Goal: Transaction & Acquisition: Book appointment/travel/reservation

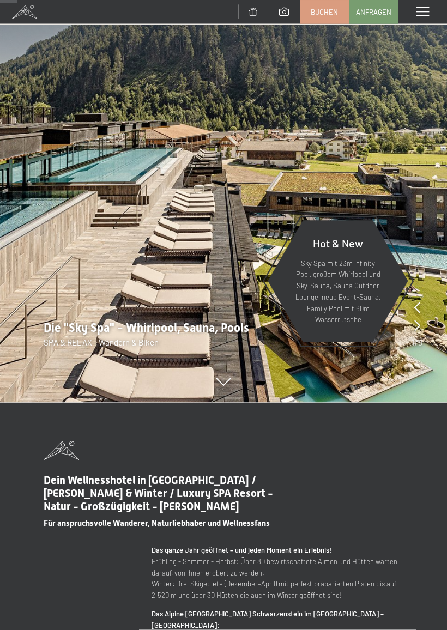
scroll to position [154, 0]
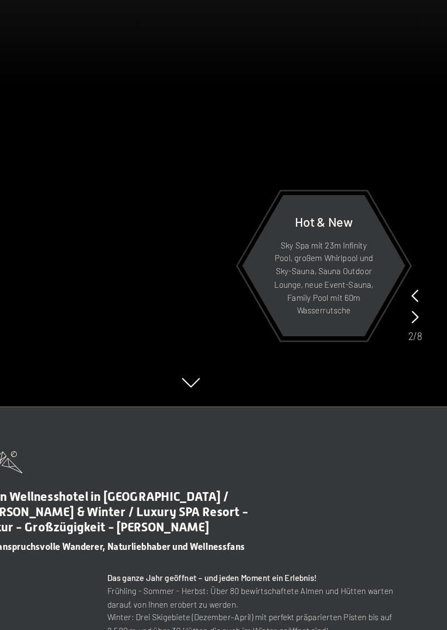
click at [413, 301] on icon at bounding box center [416, 306] width 6 height 11
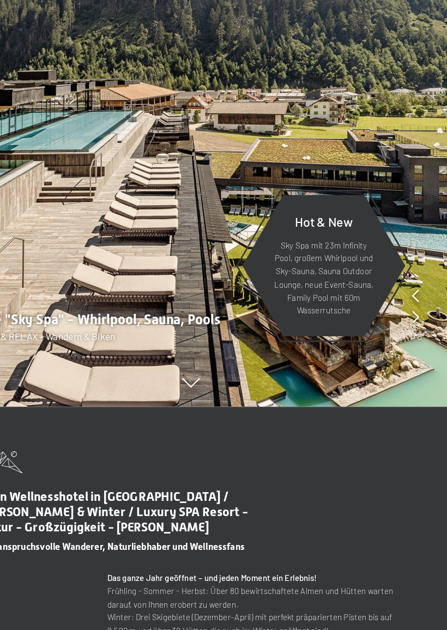
click at [361, 246] on img at bounding box center [223, 123] width 447 height 555
click at [357, 245] on img at bounding box center [223, 123] width 447 height 555
click at [414, 301] on icon at bounding box center [417, 306] width 6 height 11
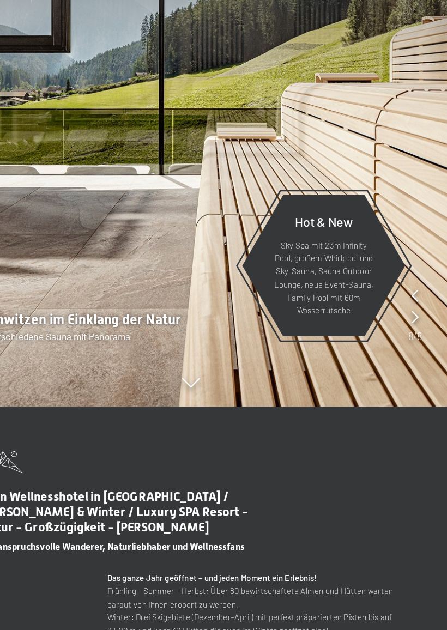
click at [358, 246] on img at bounding box center [223, 123] width 447 height 555
click at [363, 249] on img at bounding box center [223, 123] width 447 height 555
click at [413, 319] on icon at bounding box center [416, 324] width 6 height 11
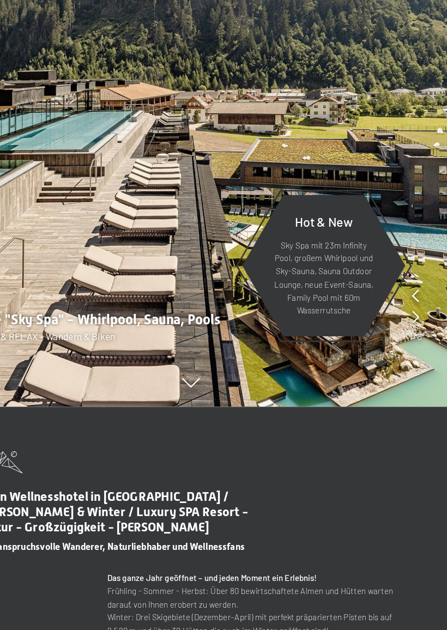
click at [414, 319] on icon at bounding box center [417, 324] width 6 height 11
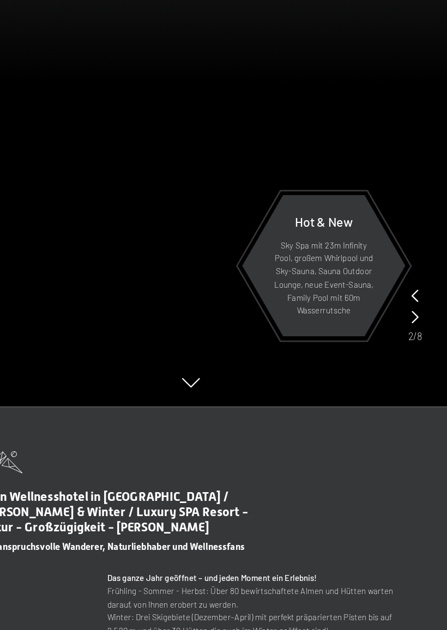
click at [413, 319] on icon at bounding box center [416, 324] width 6 height 11
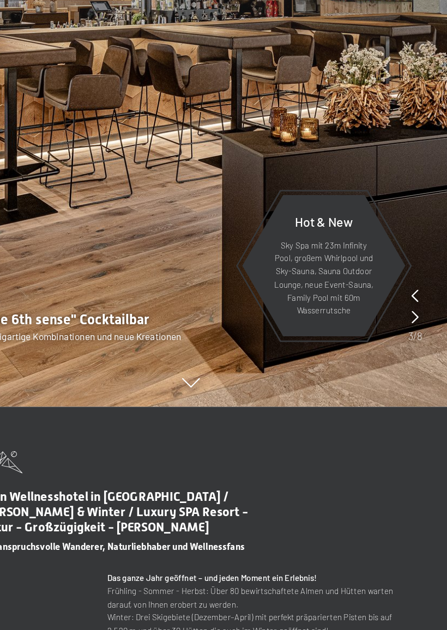
click at [413, 319] on icon at bounding box center [416, 324] width 6 height 11
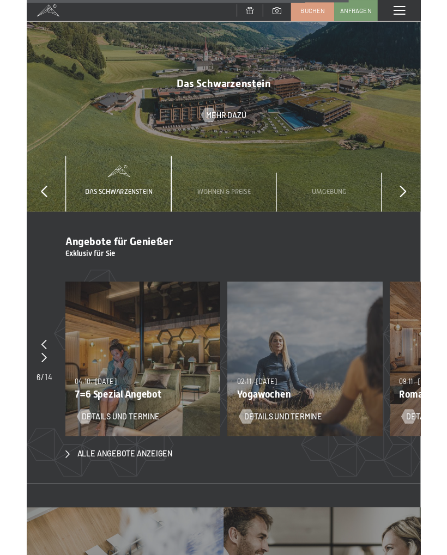
scroll to position [3290, 0]
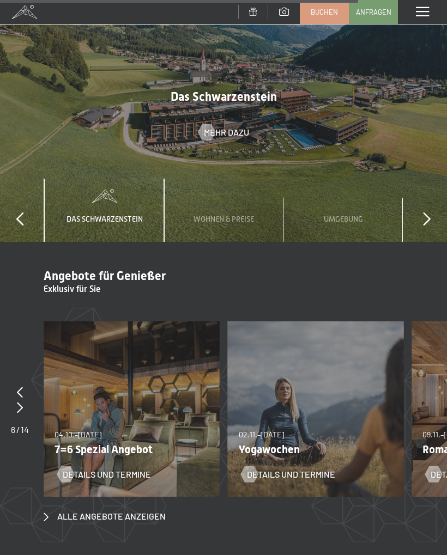
click at [28, 400] on div at bounding box center [20, 407] width 18 height 15
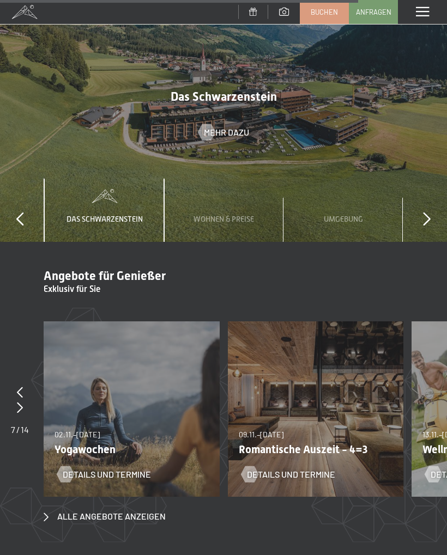
click at [28, 385] on div at bounding box center [20, 392] width 18 height 15
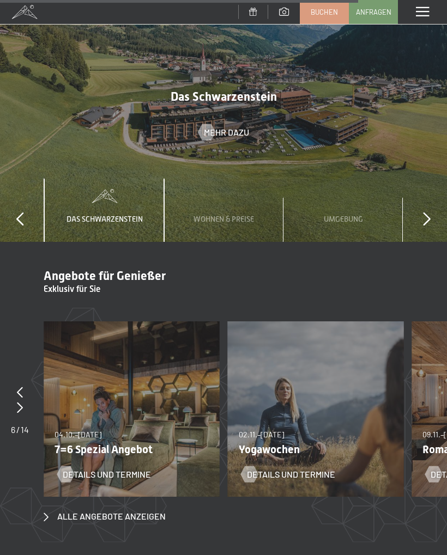
click at [27, 385] on div at bounding box center [20, 392] width 18 height 15
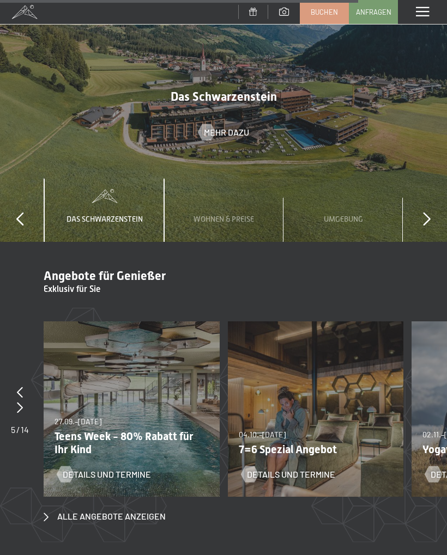
click at [155, 352] on div "27.09.–21.12.2025 10.01.–18.01.2026 31.01.–15.02.2026 07.03.–29.03.2026 27.09.–…" at bounding box center [132, 409] width 176 height 176
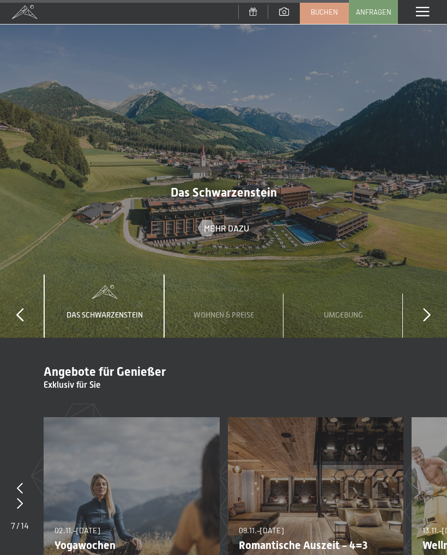
scroll to position [3191, 0]
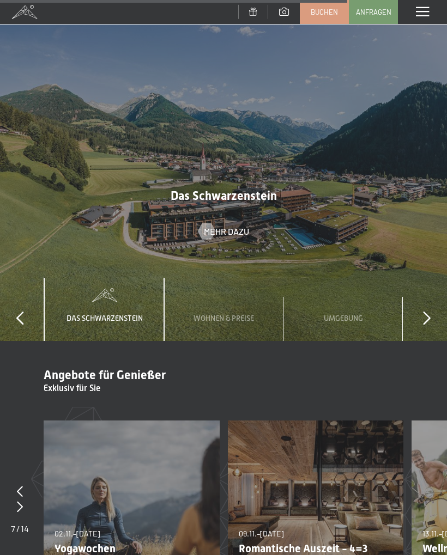
click at [26, 484] on div at bounding box center [20, 491] width 18 height 15
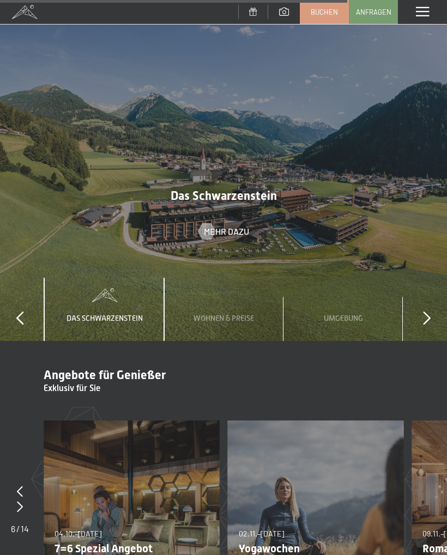
click at [23, 499] on div at bounding box center [20, 506] width 18 height 15
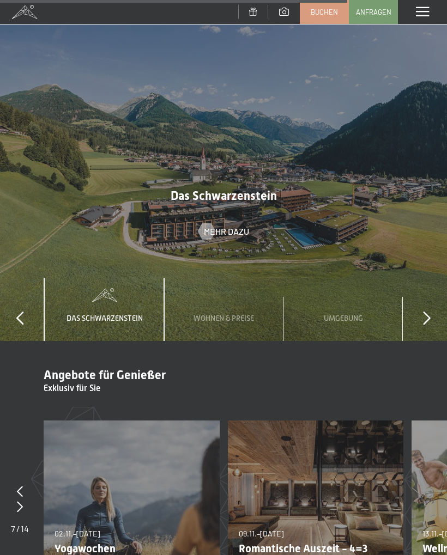
click at [28, 499] on div at bounding box center [20, 506] width 18 height 15
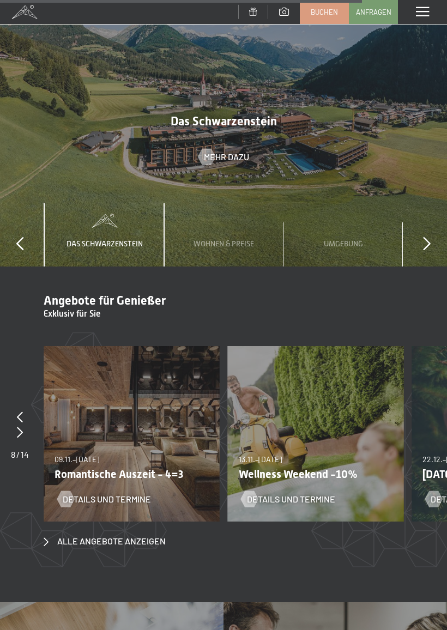
scroll to position [3266, 0]
click at [29, 424] on div at bounding box center [20, 431] width 18 height 15
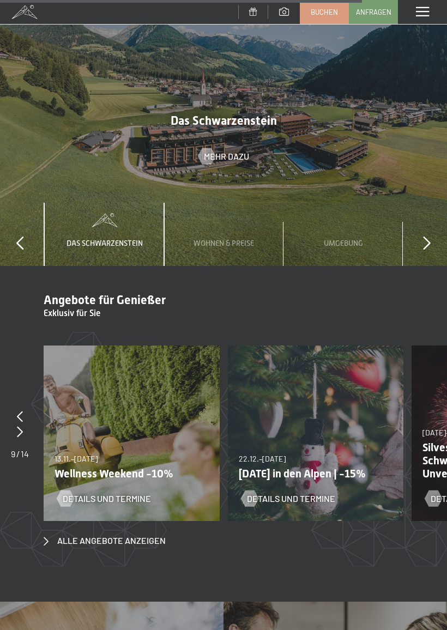
click at [29, 424] on div at bounding box center [20, 431] width 18 height 15
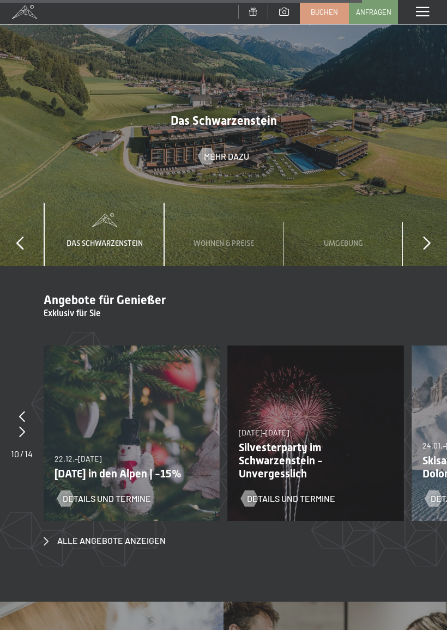
click at [29, 424] on div at bounding box center [22, 431] width 22 height 15
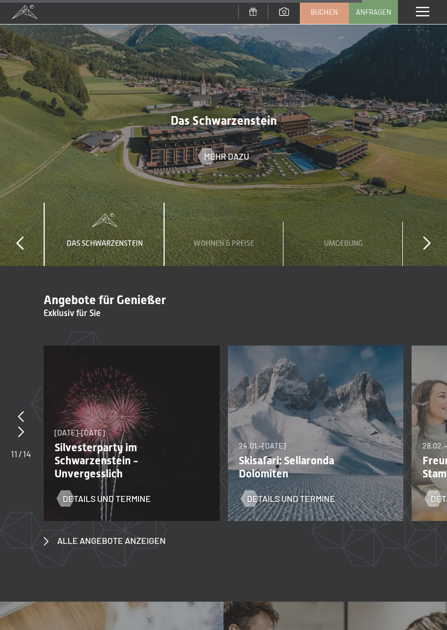
click at [28, 424] on div at bounding box center [21, 431] width 20 height 15
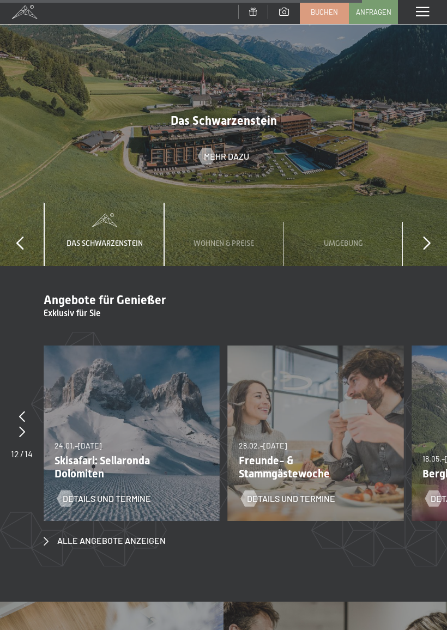
click at [25, 424] on div at bounding box center [22, 431] width 22 height 15
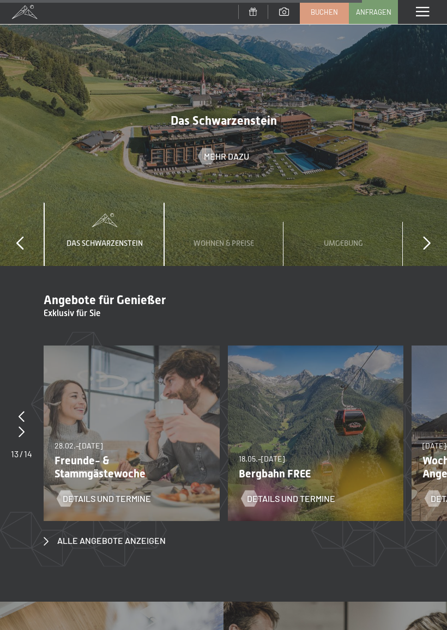
click at [20, 426] on icon at bounding box center [22, 431] width 6 height 11
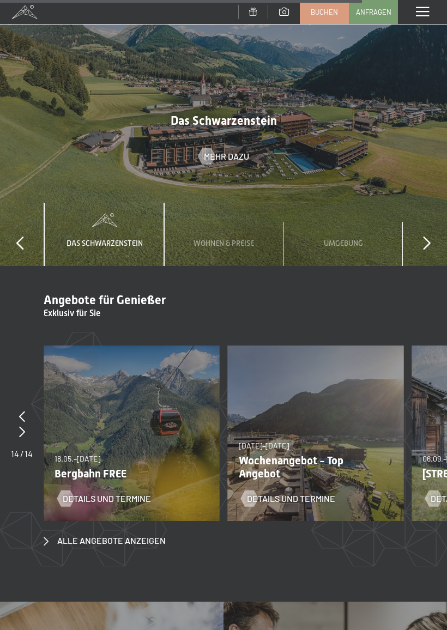
click at [289, 441] on span "[DATE]–[DATE]" at bounding box center [264, 445] width 50 height 9
click at [288, 454] on p "Wochenangebot - Top Angebot" at bounding box center [312, 467] width 146 height 26
click at [291, 492] on span "Details und Termine" at bounding box center [291, 498] width 88 height 12
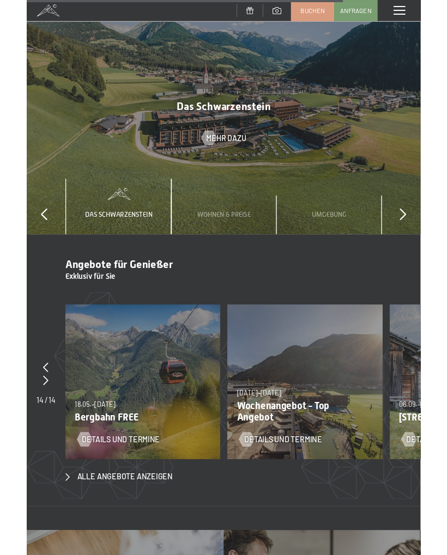
scroll to position [0, 0]
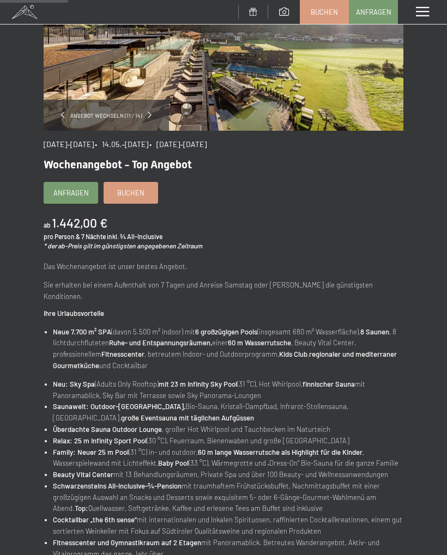
scroll to position [122, 0]
